Goal: Book appointment/travel/reservation

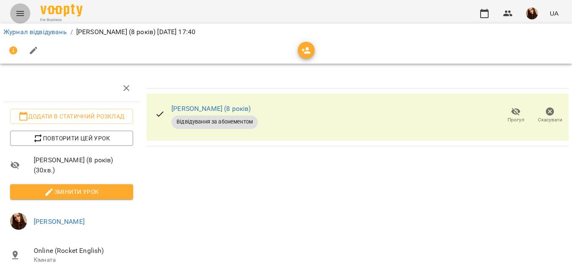
click at [28, 11] on button "Menu" at bounding box center [20, 13] width 20 height 20
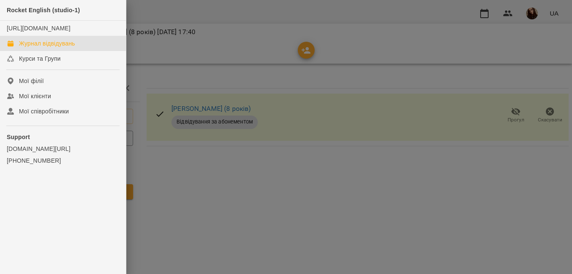
click at [41, 48] on div "Журнал відвідувань" at bounding box center [47, 43] width 56 height 8
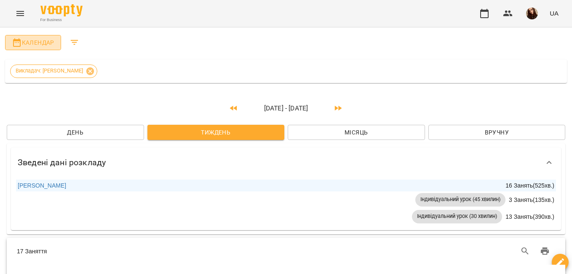
click at [50, 39] on span "Календар" at bounding box center [33, 42] width 43 height 10
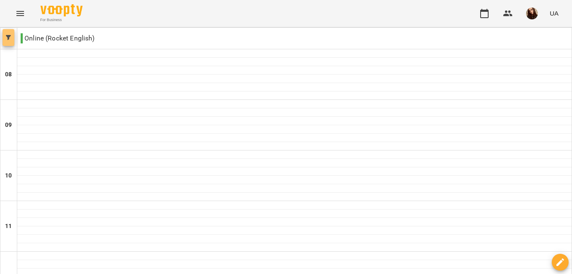
click at [6, 33] on button "button" at bounding box center [9, 37] width 12 height 17
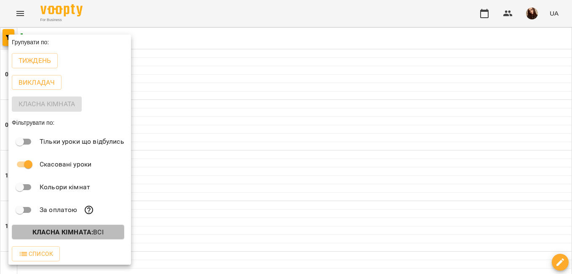
click at [51, 237] on button "Класна кімната : Всі" at bounding box center [68, 231] width 112 height 15
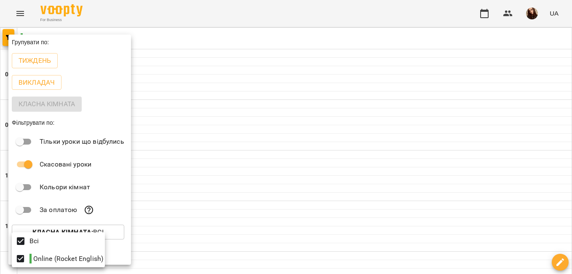
click at [79, 226] on div at bounding box center [286, 137] width 572 height 274
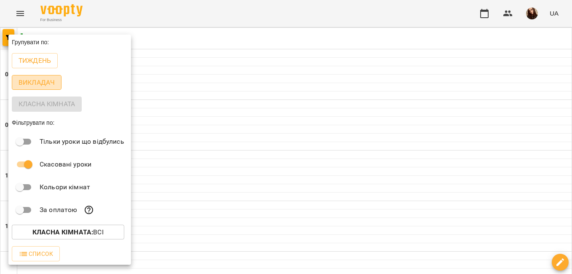
click at [43, 83] on p "Викладач" at bounding box center [37, 82] width 36 height 10
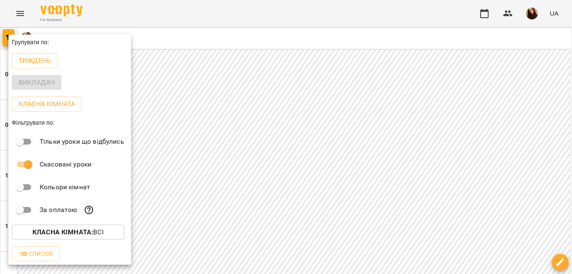
click at [8, 33] on div at bounding box center [286, 137] width 572 height 274
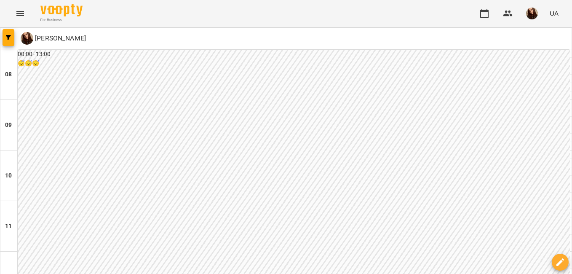
scroll to position [383, 0]
type input "**********"
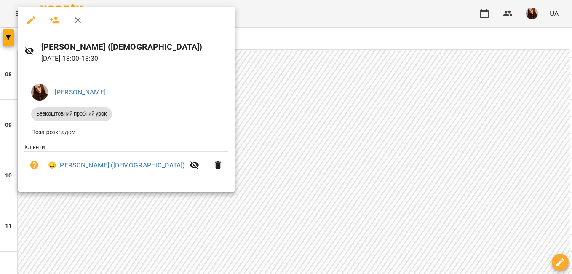
click at [78, 21] on icon "button" at bounding box center [78, 20] width 10 height 10
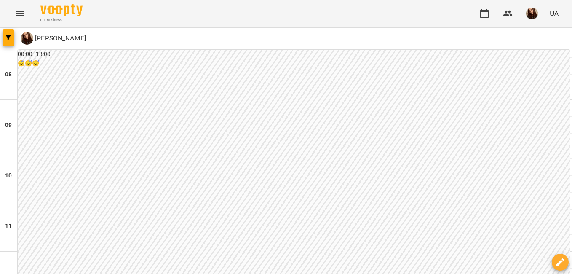
scroll to position [277, 0]
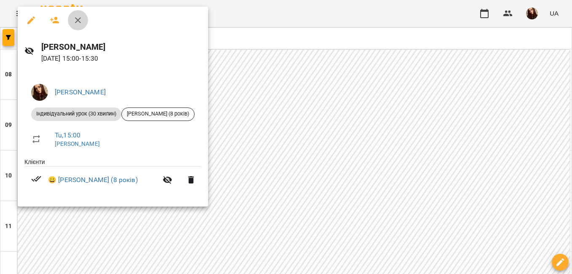
click at [76, 15] on button "button" at bounding box center [78, 20] width 20 height 20
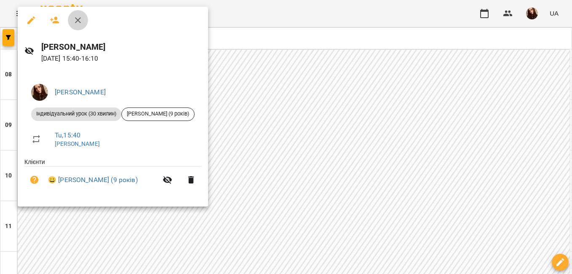
click at [79, 18] on icon "button" at bounding box center [78, 20] width 10 height 10
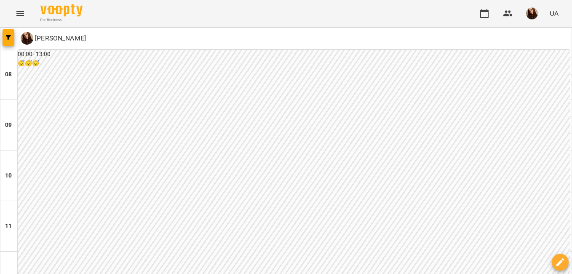
scroll to position [348, 0]
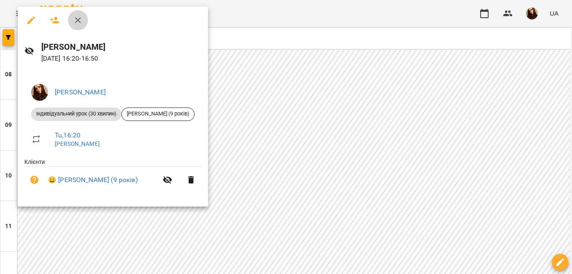
click at [81, 22] on icon "button" at bounding box center [78, 20] width 10 height 10
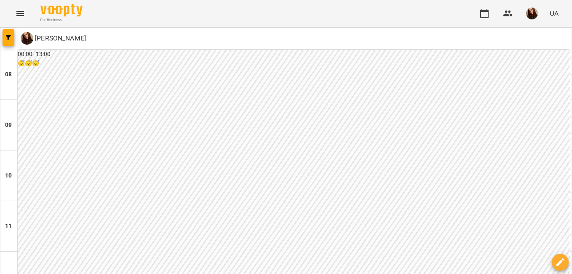
scroll to position [411, 0]
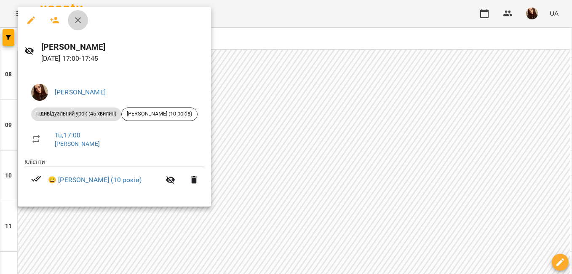
click at [77, 22] on icon "button" at bounding box center [78, 20] width 10 height 10
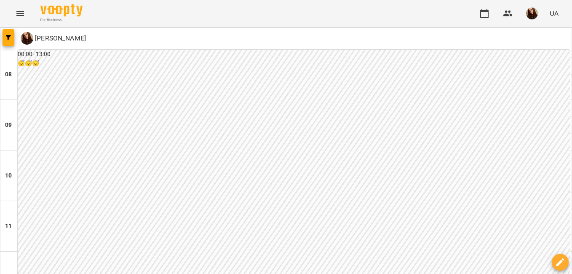
scroll to position [435, 0]
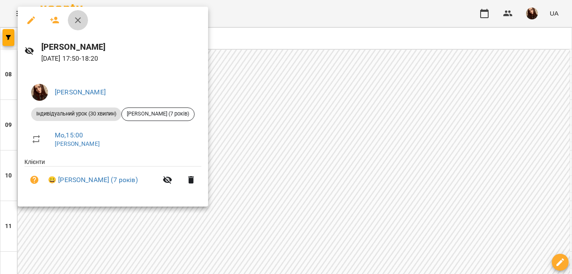
click at [74, 18] on icon "button" at bounding box center [78, 20] width 10 height 10
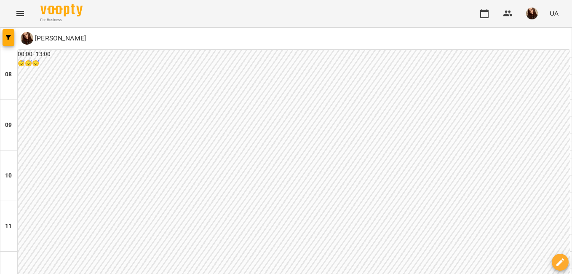
scroll to position [166, 0]
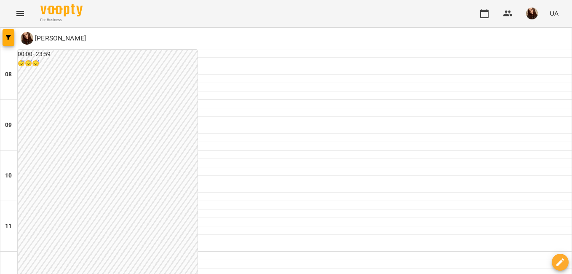
scroll to position [376, 0]
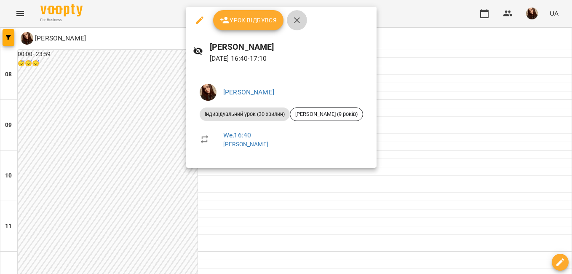
click at [296, 22] on icon "button" at bounding box center [297, 20] width 10 height 10
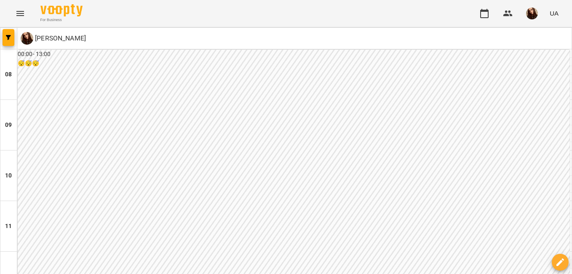
scroll to position [416, 0]
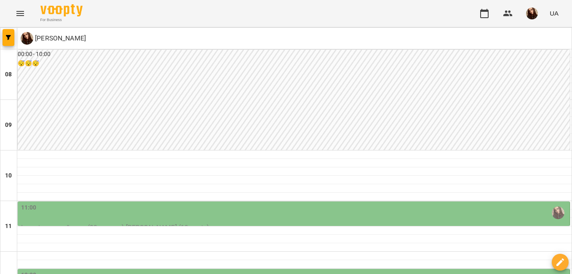
scroll to position [126, 0]
